Goal: Task Accomplishment & Management: Manage account settings

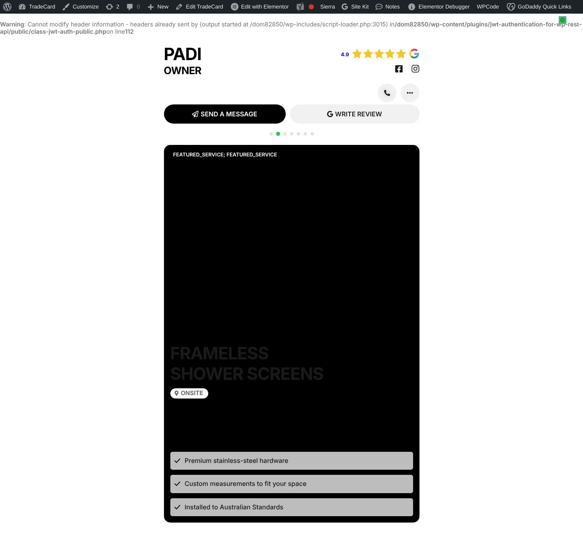
scroll to position [22, 0]
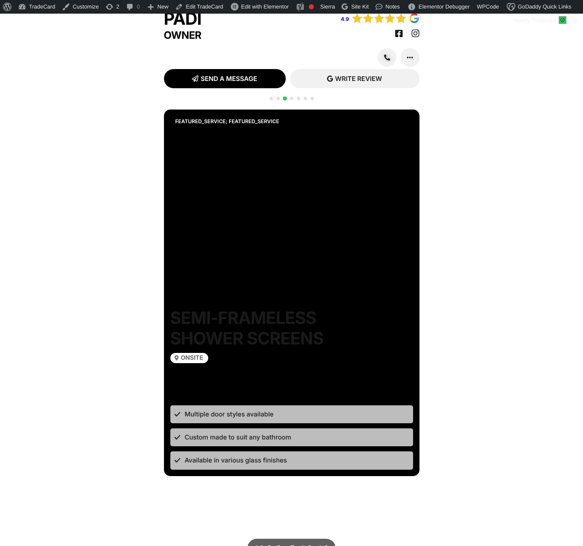
click at [378, 23] on img at bounding box center [385, 18] width 68 height 11
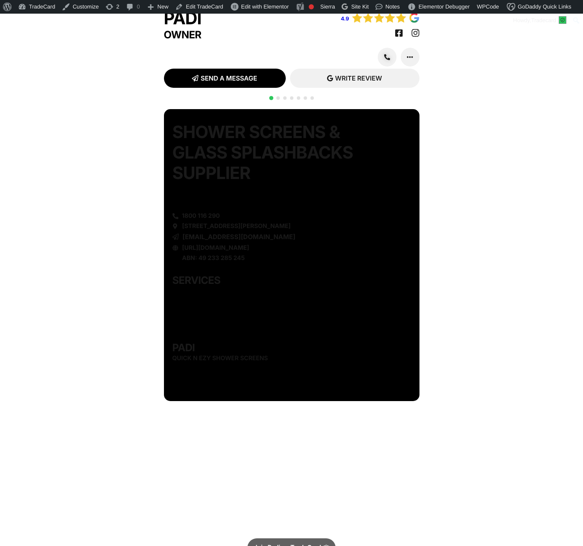
scroll to position [22, 0]
click at [219, 164] on h2 "Shower Screens & Glass Splashbacks Supplier" at bounding box center [282, 152] width 219 height 61
click at [212, 233] on div "Shower Screens & Glass Splashbacks Supplier South East Melbourne 1800 116 290 5…" at bounding box center [292, 191] width 239 height 139
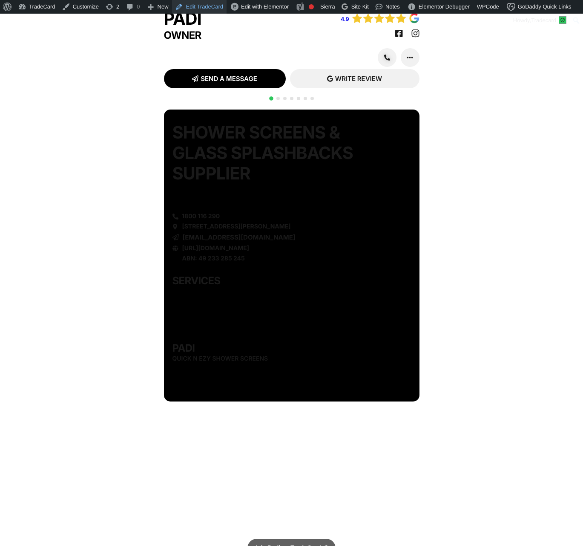
click at [210, 8] on link "Edit TradeCard" at bounding box center [199, 7] width 55 height 14
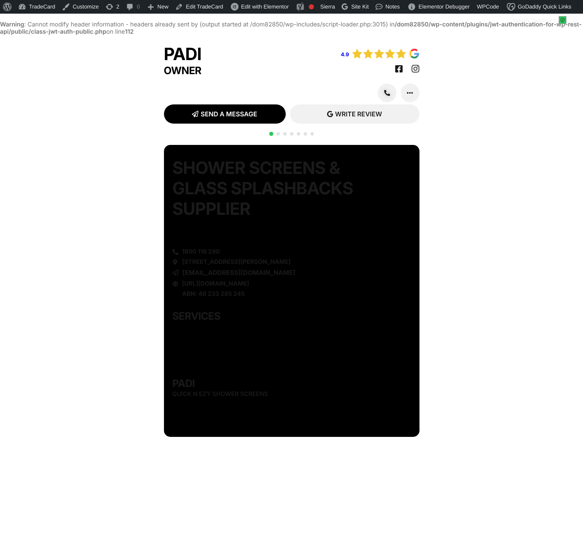
scroll to position [22, 0]
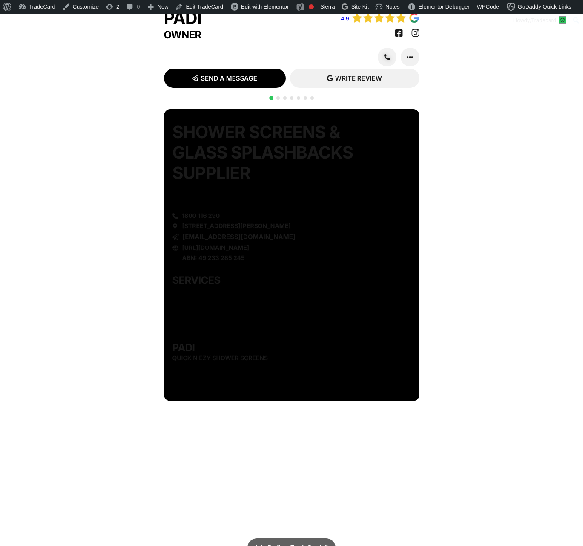
scroll to position [22, 0]
click at [276, 100] on span "Go to slide 2" at bounding box center [277, 98] width 3 height 3
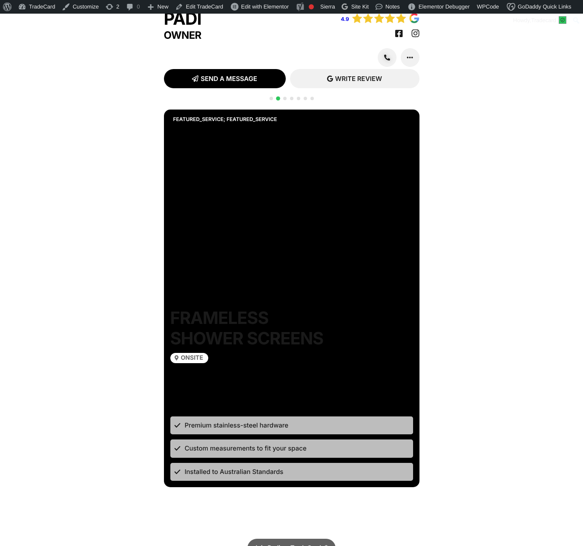
click at [286, 110] on div at bounding box center [292, 103] width 48 height 17
click at [284, 100] on span "Go to slide 3" at bounding box center [284, 98] width 3 height 3
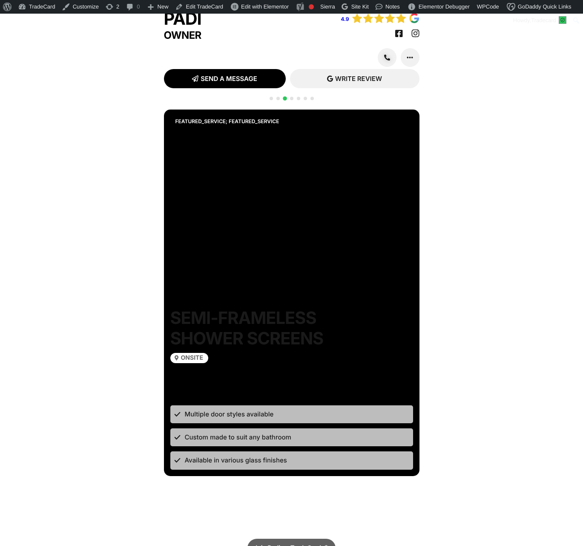
click at [290, 100] on span "Go to slide 4" at bounding box center [291, 98] width 3 height 3
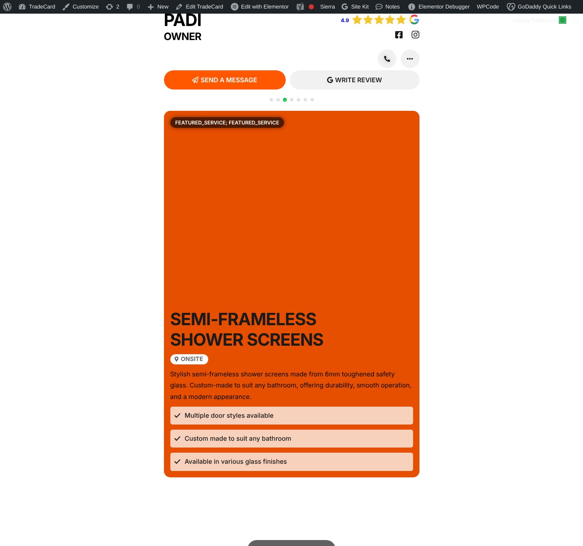
scroll to position [22, 0]
